Goal: Transaction & Acquisition: Subscribe to service/newsletter

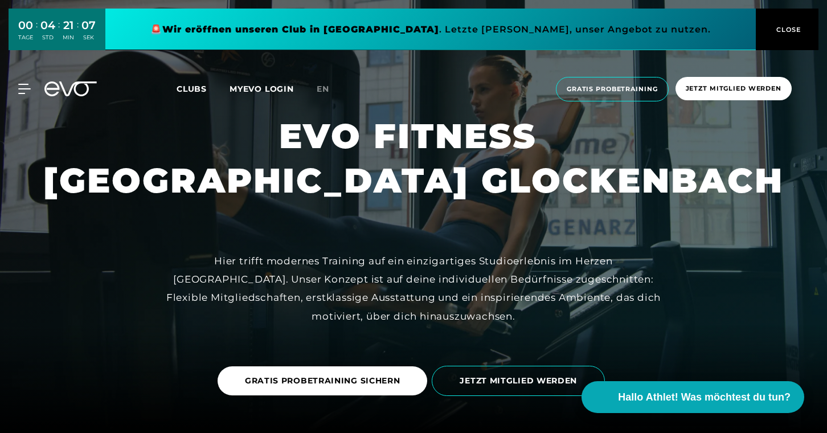
click at [194, 85] on span "Clubs" at bounding box center [192, 89] width 30 height 10
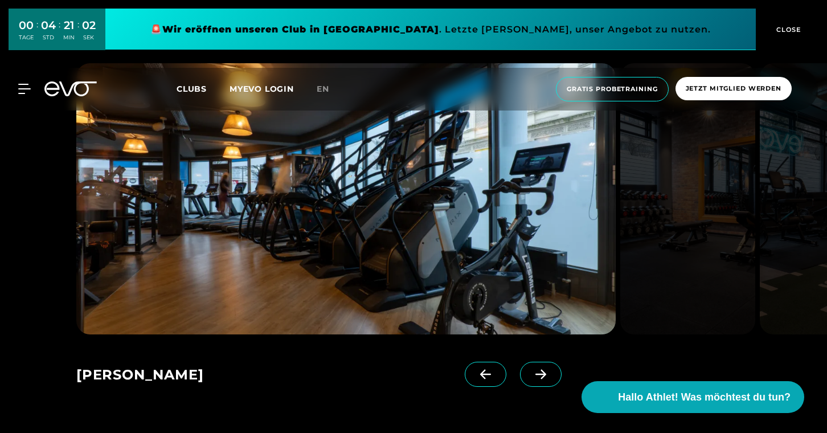
scroll to position [701, 0]
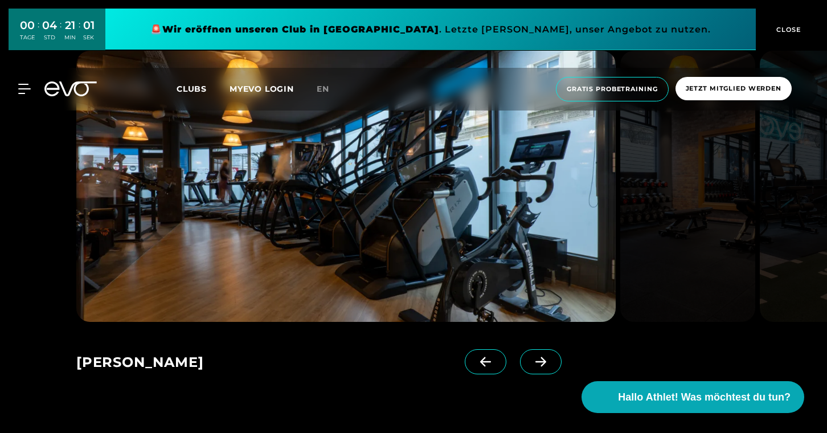
click at [523, 370] on span at bounding box center [541, 361] width 42 height 25
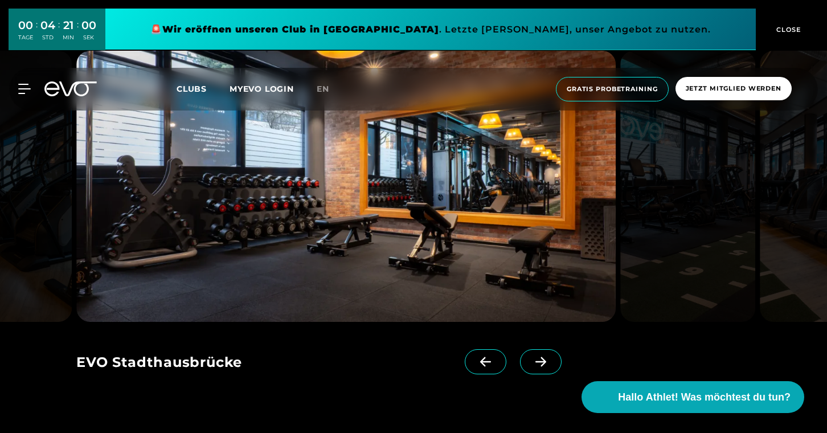
click at [524, 370] on span at bounding box center [541, 361] width 42 height 25
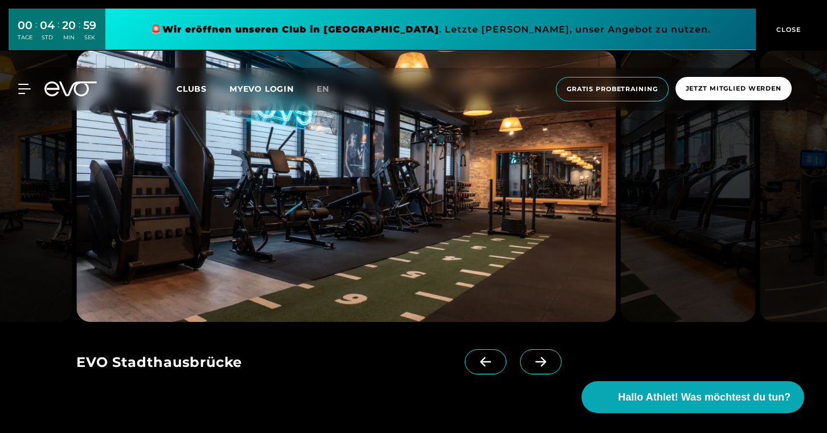
click at [524, 370] on span at bounding box center [541, 361] width 42 height 25
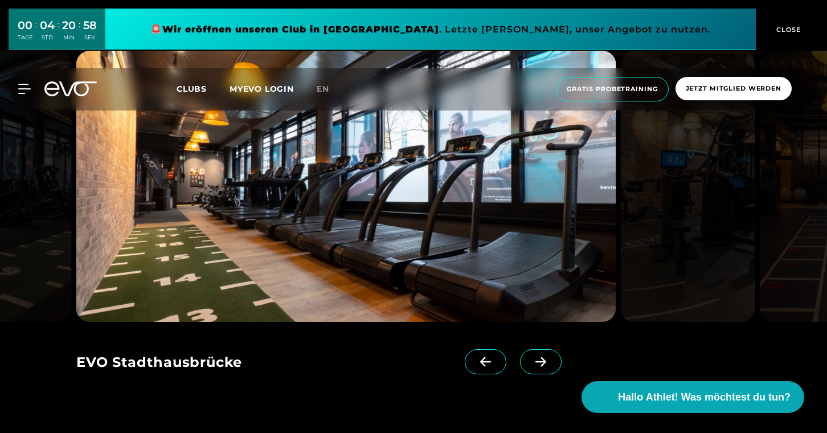
click at [524, 370] on span at bounding box center [541, 361] width 42 height 25
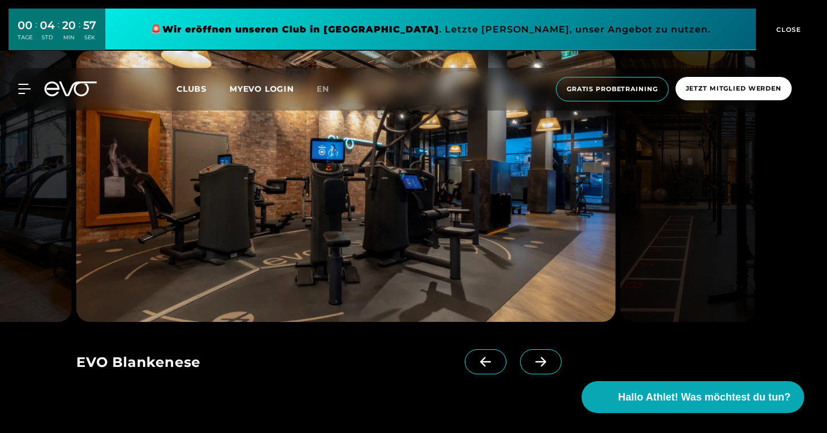
click at [524, 370] on span at bounding box center [541, 361] width 42 height 25
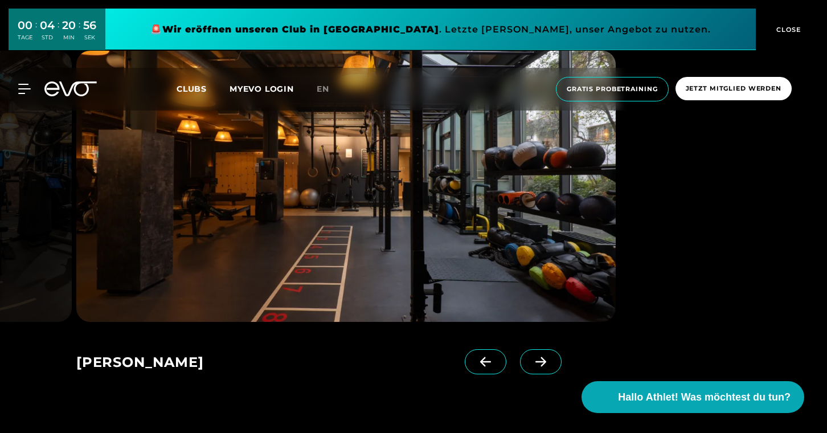
click at [524, 370] on span at bounding box center [541, 361] width 42 height 25
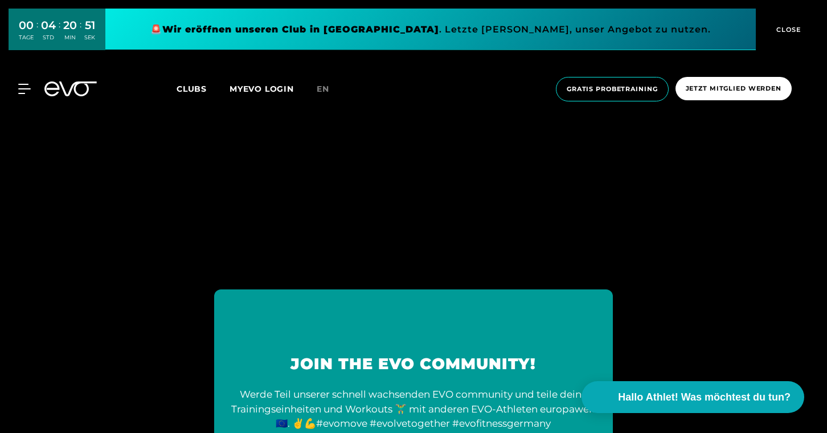
scroll to position [4921, 0]
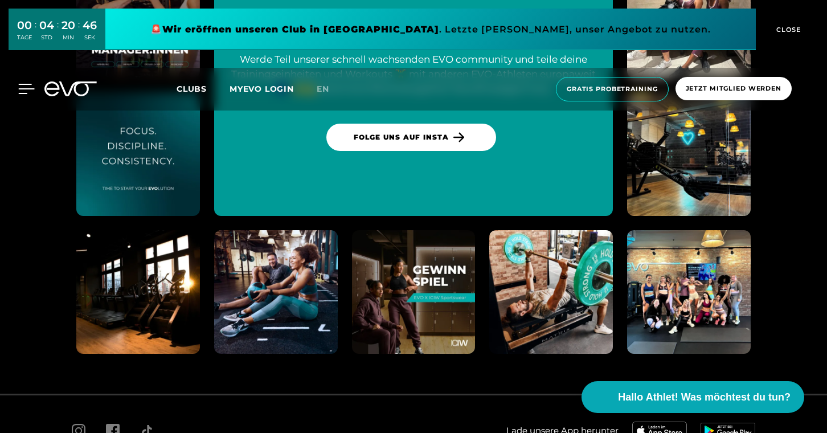
click at [22, 93] on icon at bounding box center [27, 88] width 16 height 9
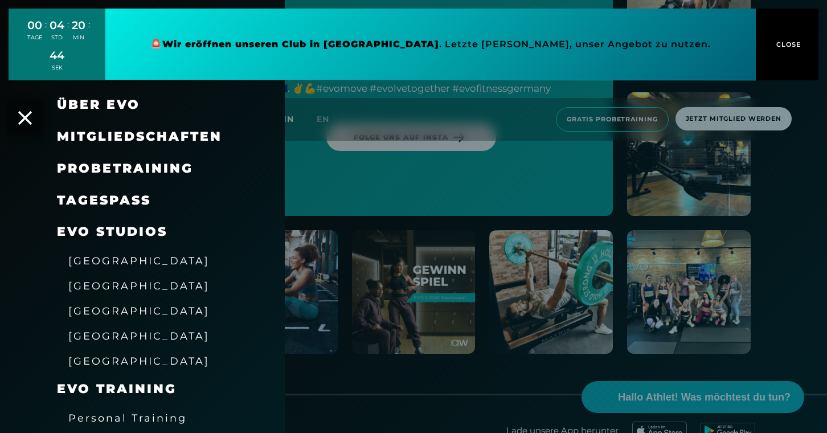
click at [117, 133] on span "Mitgliedschaften" at bounding box center [139, 136] width 165 height 15
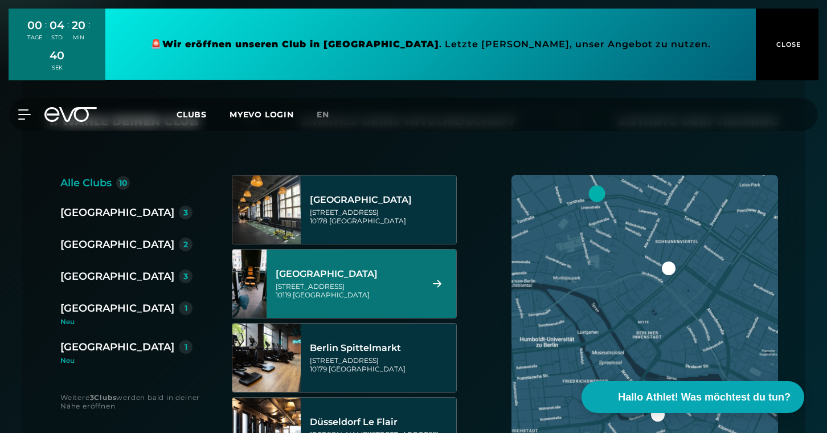
click at [351, 266] on div "[GEOGRAPHIC_DATA][STREET_ADDRESS]" at bounding box center [347, 284] width 143 height 50
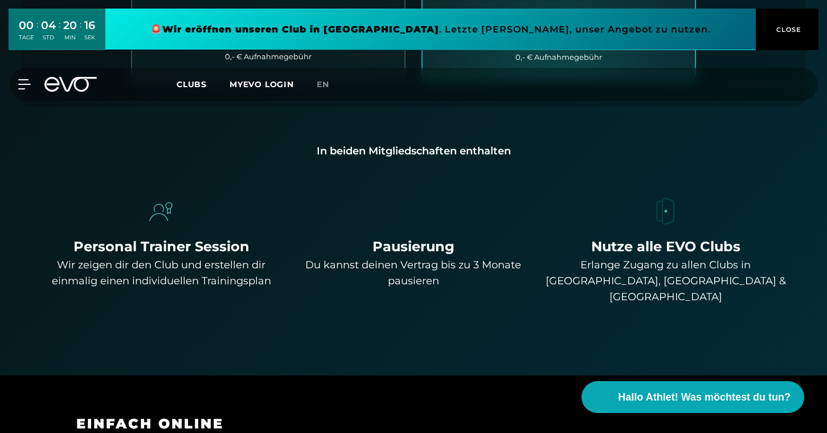
scroll to position [897, 0]
